Goal: Task Accomplishment & Management: Manage account settings

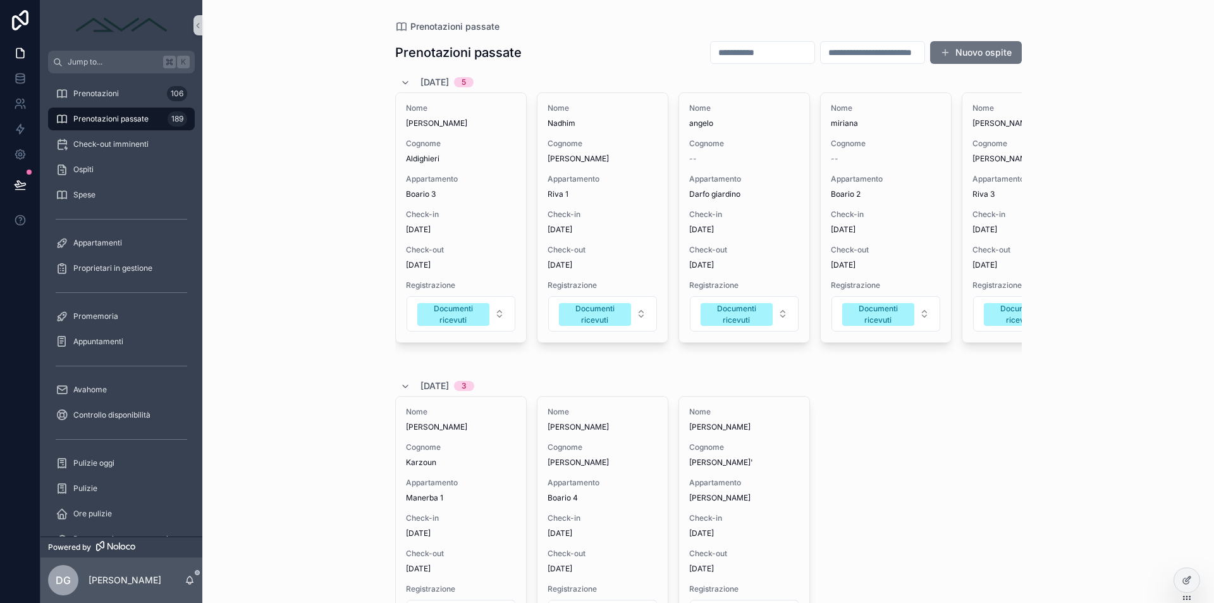
scroll to position [248, 0]
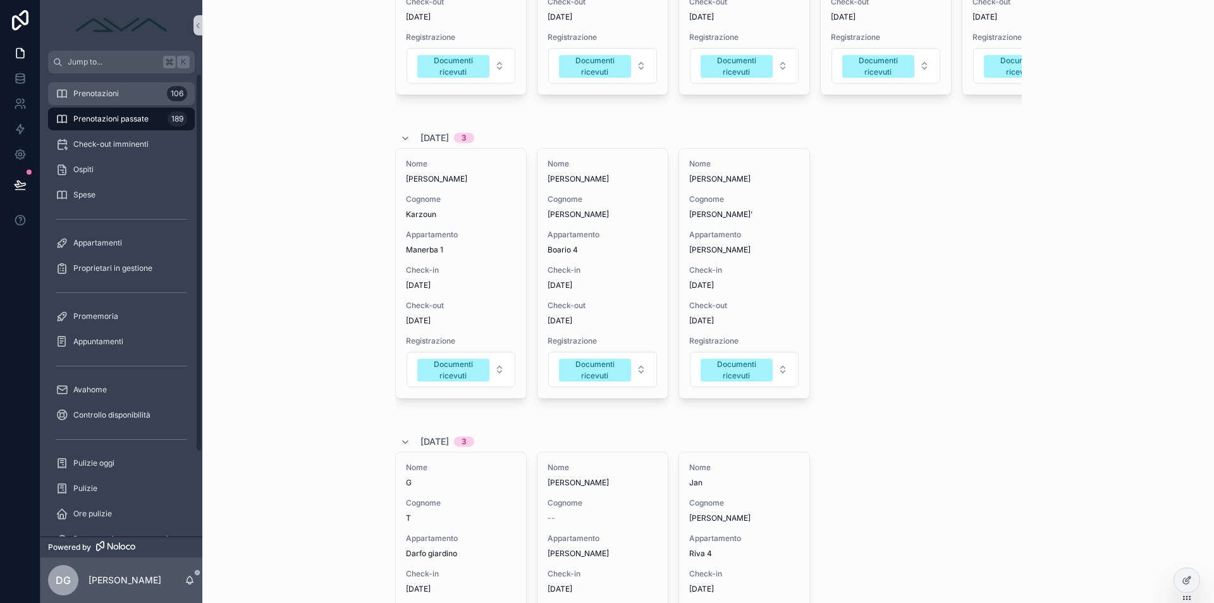
click at [101, 96] on span "Prenotazioni" at bounding box center [96, 94] width 46 height 10
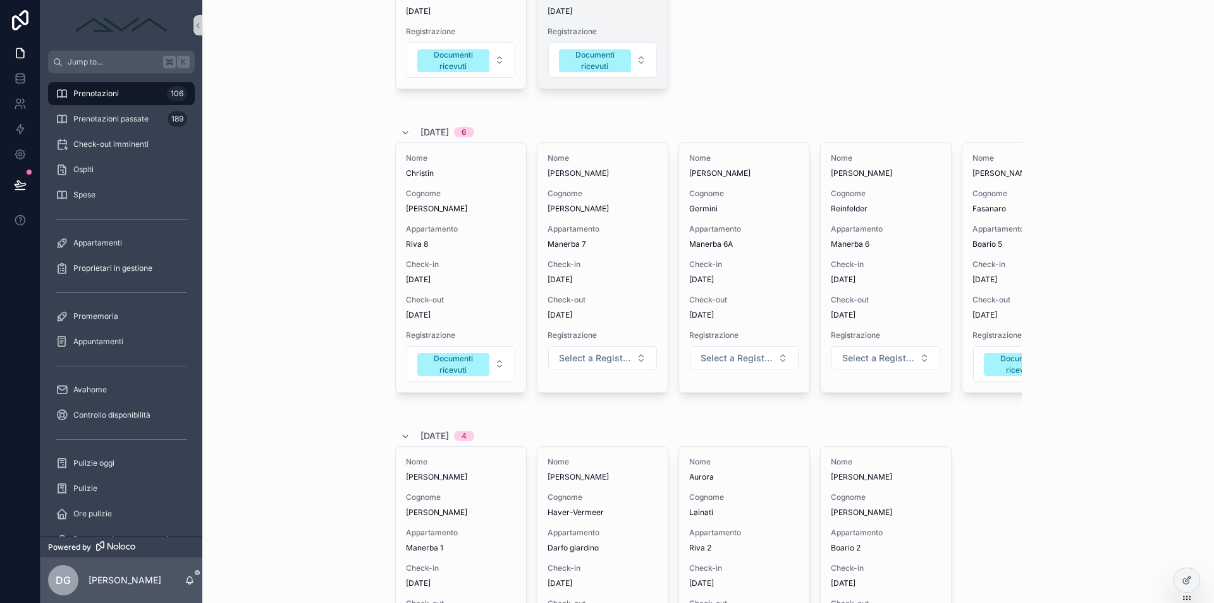
scroll to position [734, 0]
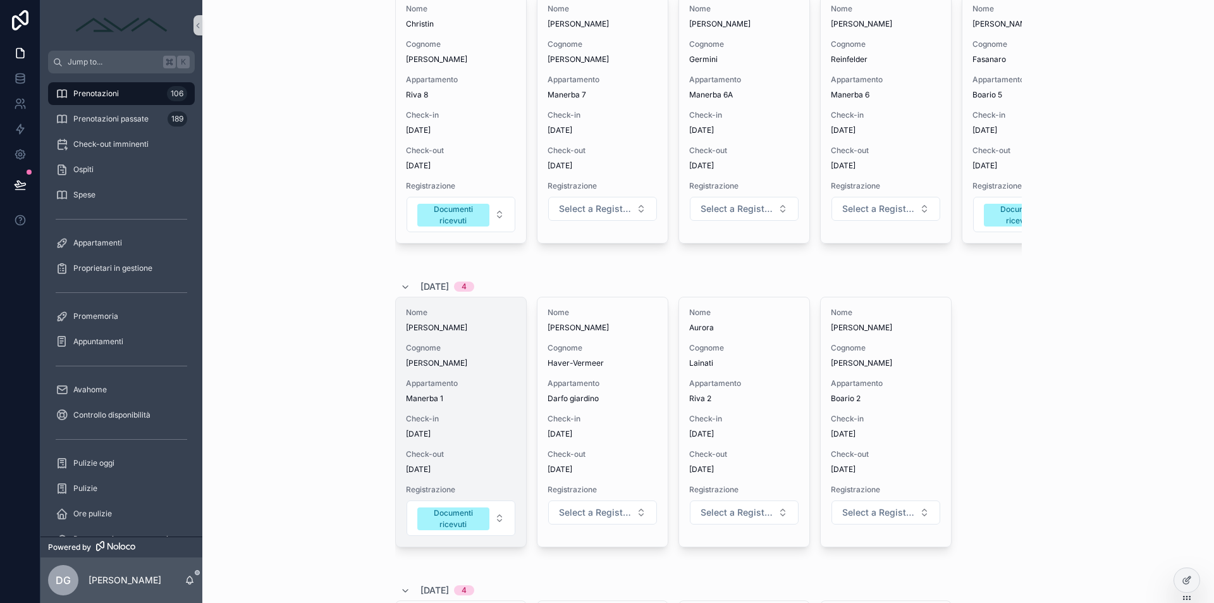
click at [458, 381] on span "Appartamento" at bounding box center [461, 383] width 110 height 10
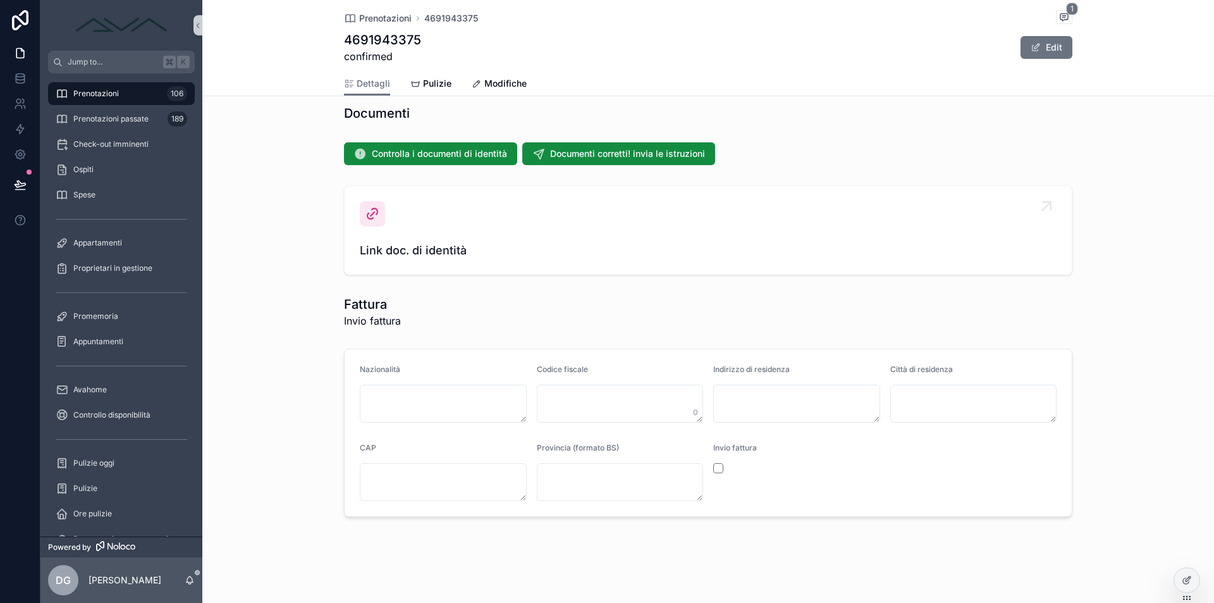
scroll to position [802, 0]
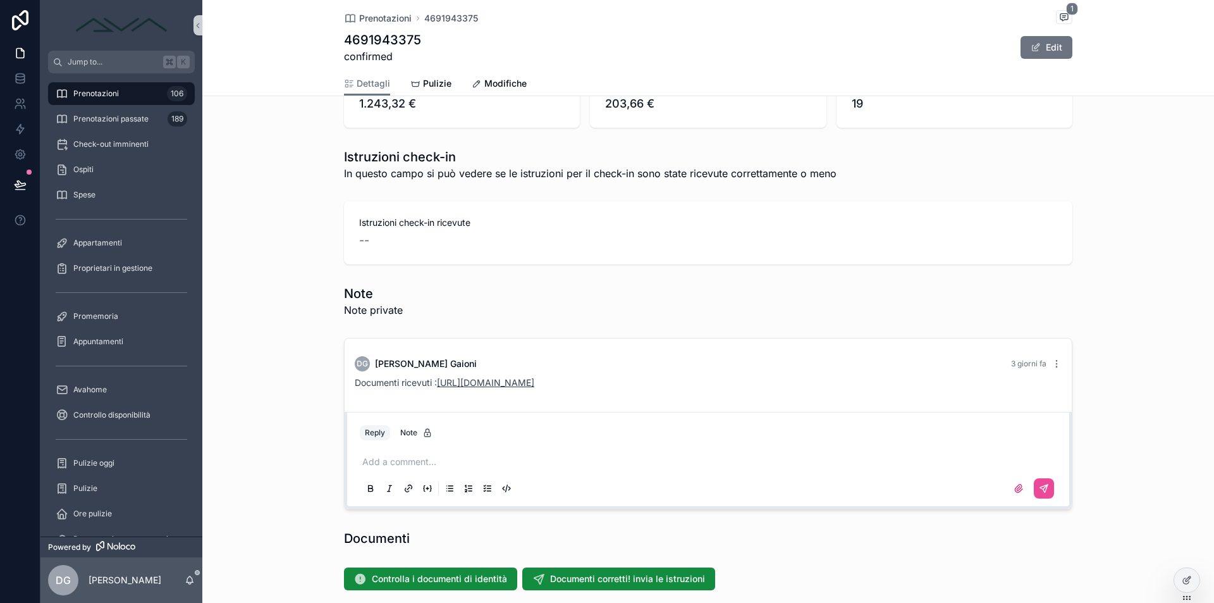
click at [534, 381] on link "[URL][DOMAIN_NAME]" at bounding box center [485, 382] width 97 height 11
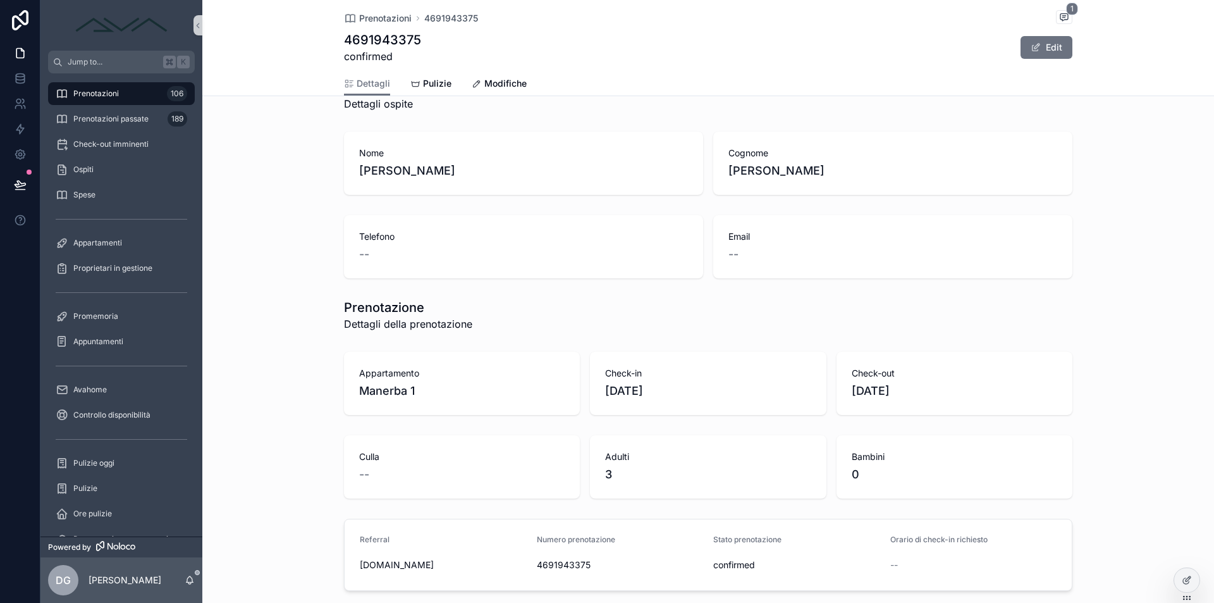
scroll to position [7, 0]
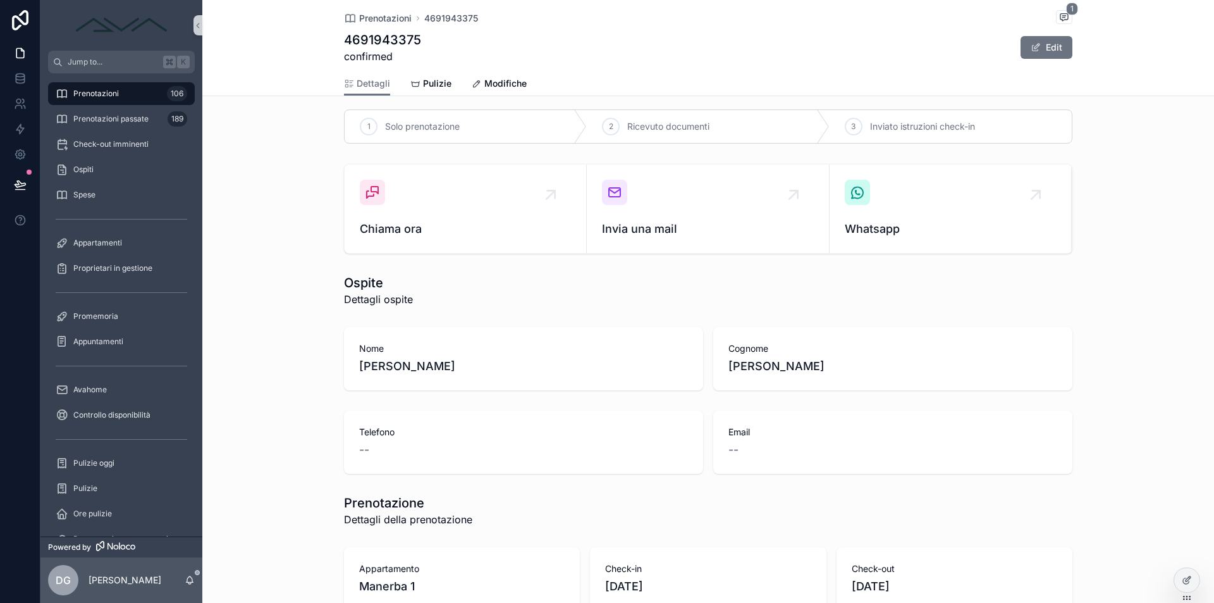
click at [490, 82] on span "Modifiche" at bounding box center [505, 83] width 42 height 13
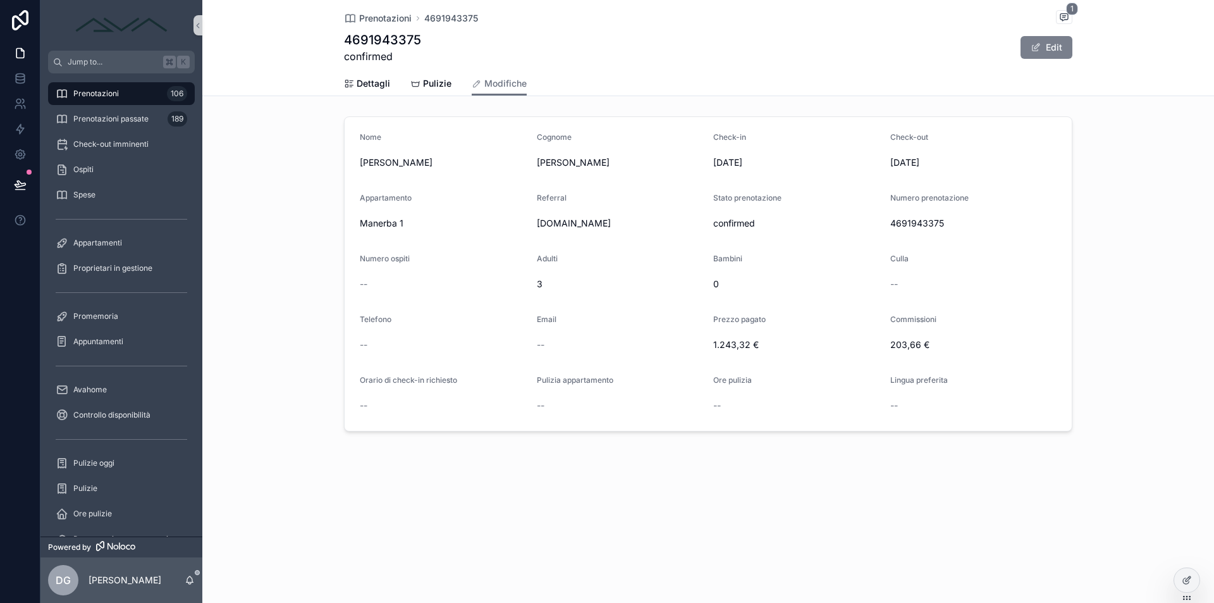
click at [1038, 48] on span "scrollable content" at bounding box center [1036, 47] width 10 height 10
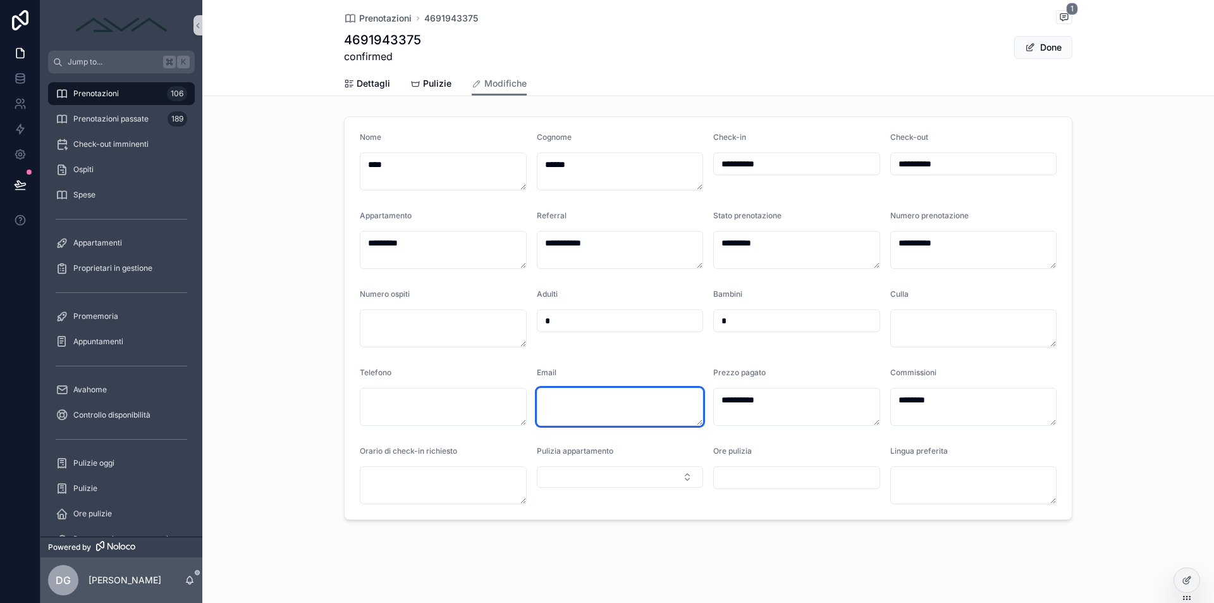
click at [596, 412] on textarea "scrollable content" at bounding box center [620, 407] width 167 height 38
paste textarea "**********"
type textarea "**********"
click at [1049, 51] on button "Done" at bounding box center [1043, 47] width 58 height 23
